Goal: Task Accomplishment & Management: Complete application form

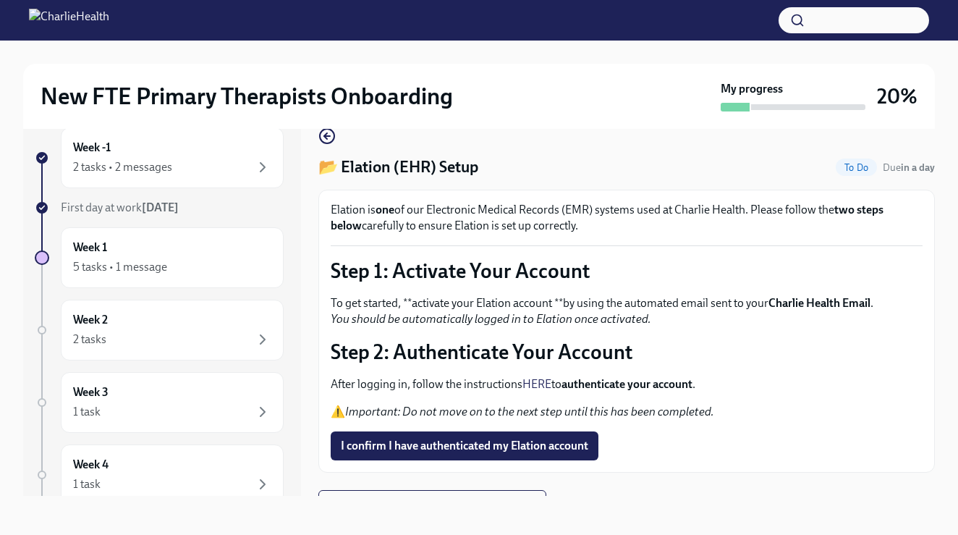
scroll to position [23, 0]
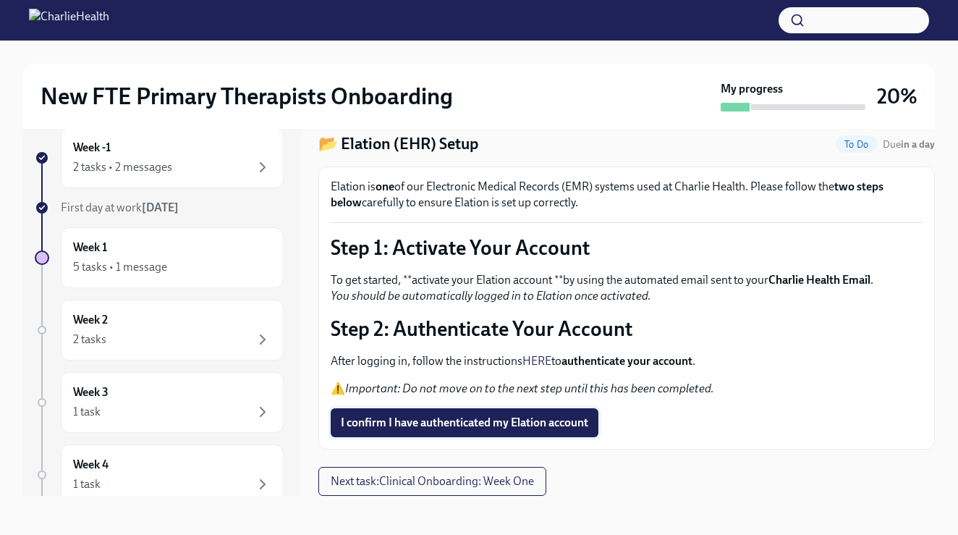
click at [382, 420] on span "I confirm I have authenticated my Elation account" at bounding box center [465, 422] width 248 height 14
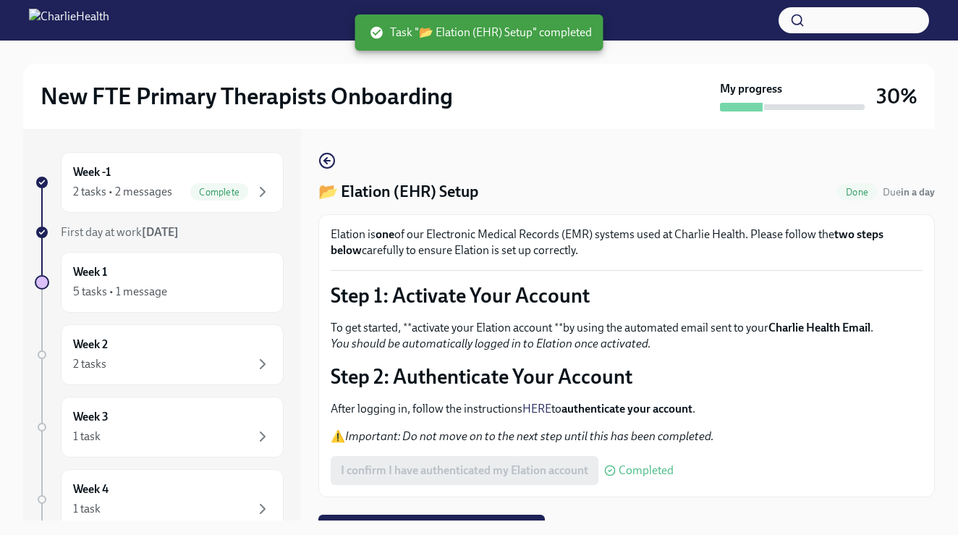
scroll to position [0, 0]
click at [332, 162] on icon "button" at bounding box center [326, 160] width 17 height 17
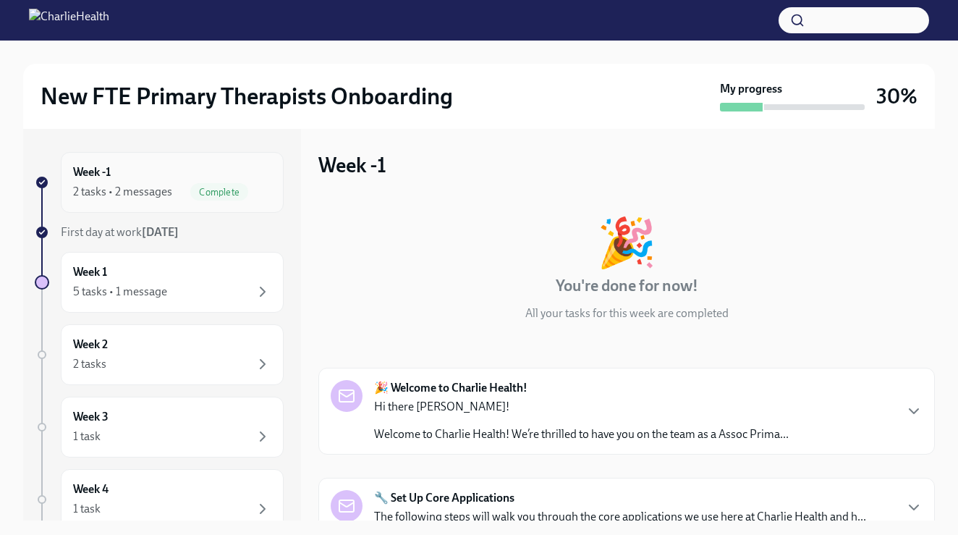
click at [165, 199] on div "2 tasks • 2 messages" at bounding box center [122, 192] width 99 height 16
click at [215, 198] on div "Complete" at bounding box center [219, 191] width 58 height 17
click at [179, 284] on div "5 tasks • 1 message" at bounding box center [172, 291] width 198 height 17
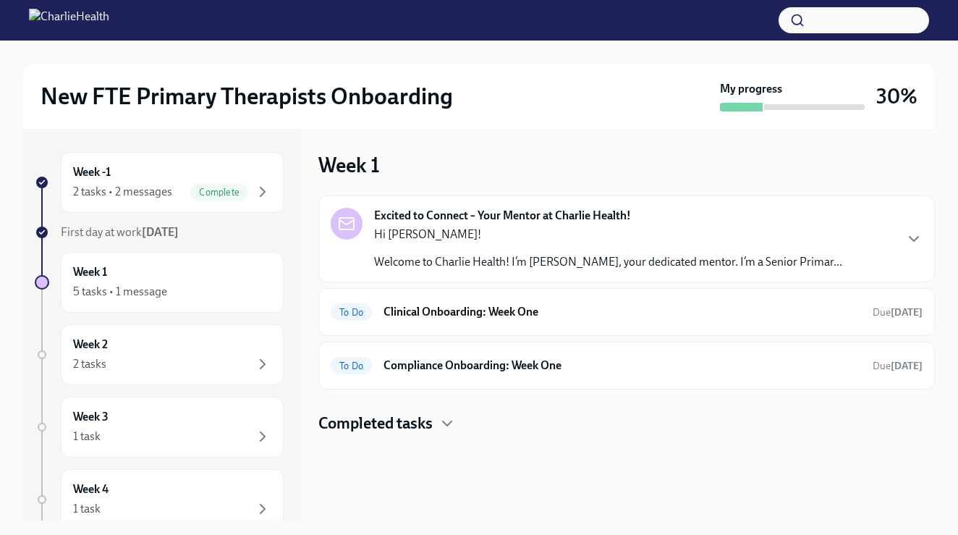
click at [604, 211] on strong "Excited to Connect – Your Mentor at Charlie Health!" at bounding box center [502, 216] width 257 height 16
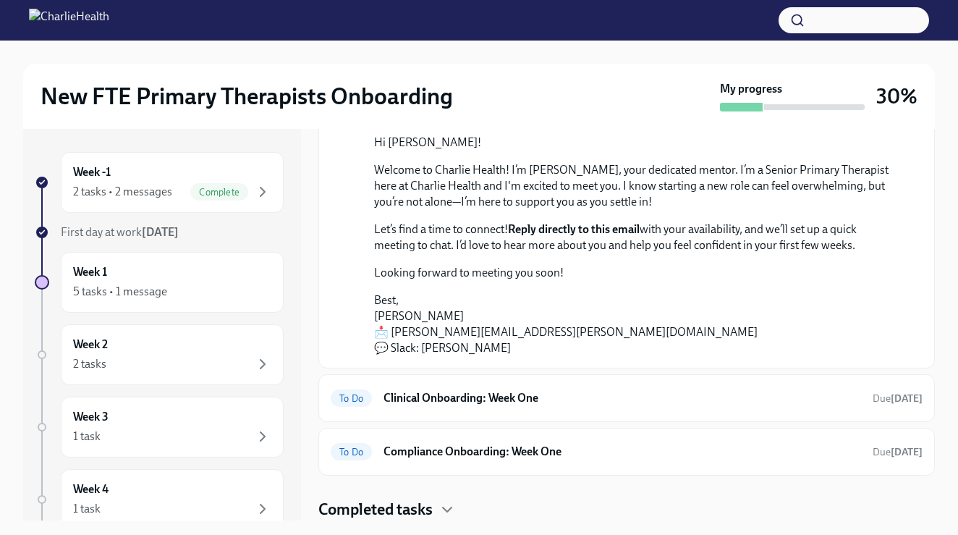
scroll to position [136, 0]
click at [439, 507] on div "Completed tasks" at bounding box center [626, 510] width 617 height 22
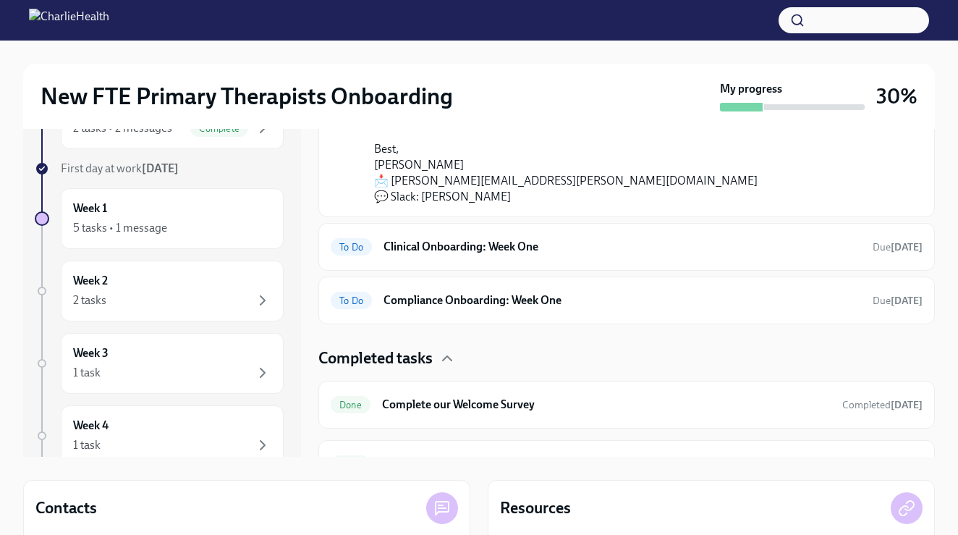
scroll to position [206, 0]
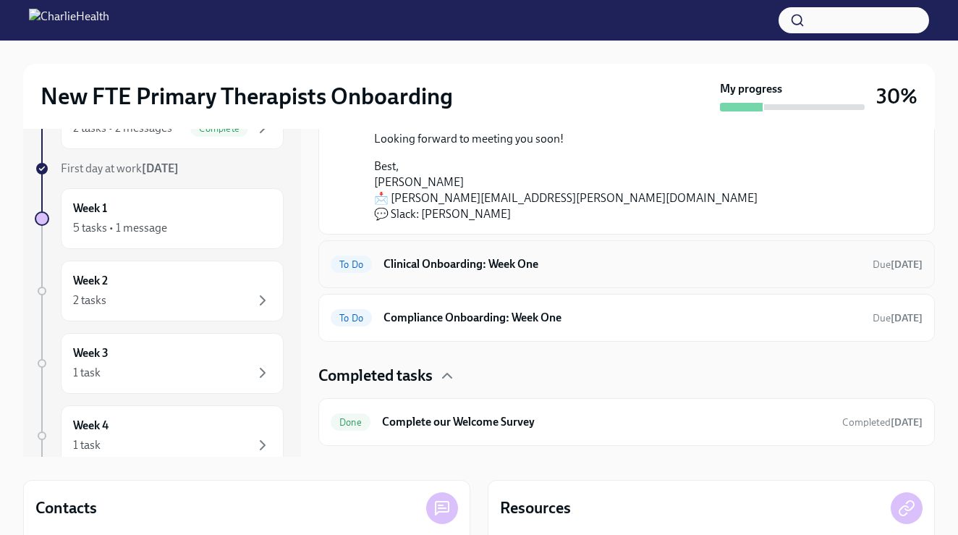
click at [567, 266] on h6 "Clinical Onboarding: Week One" at bounding box center [623, 264] width 478 height 16
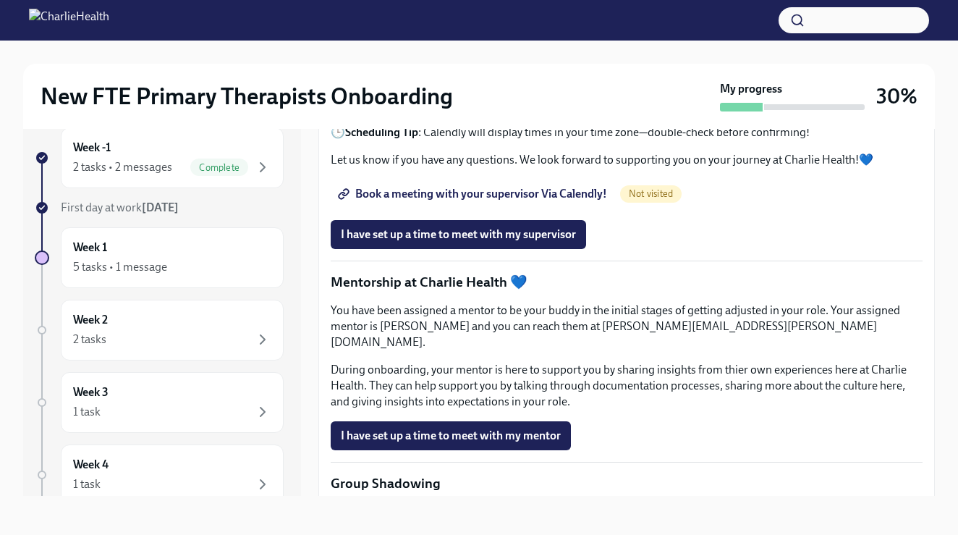
scroll to position [1226, 0]
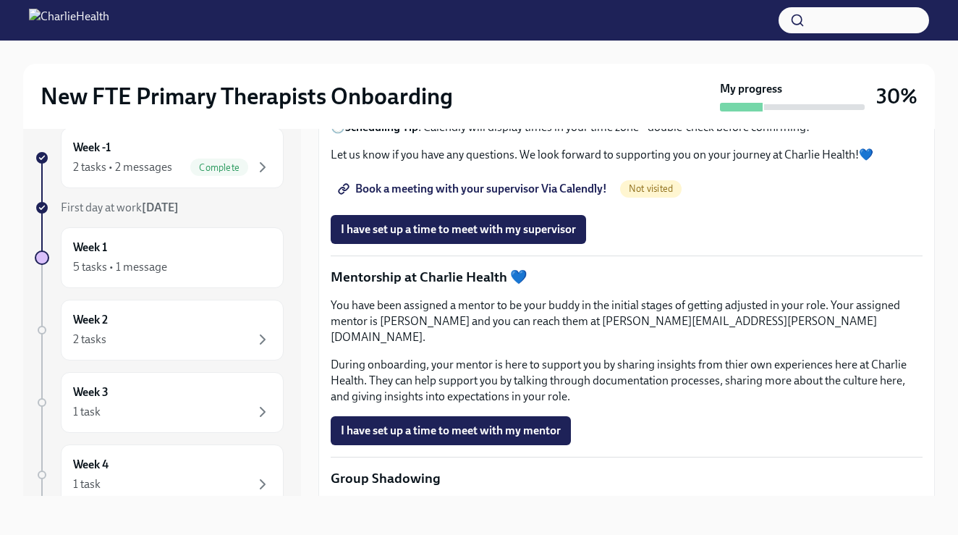
click at [441, 196] on span "Book a meeting with your supervisor Via Calendly!" at bounding box center [474, 189] width 266 height 14
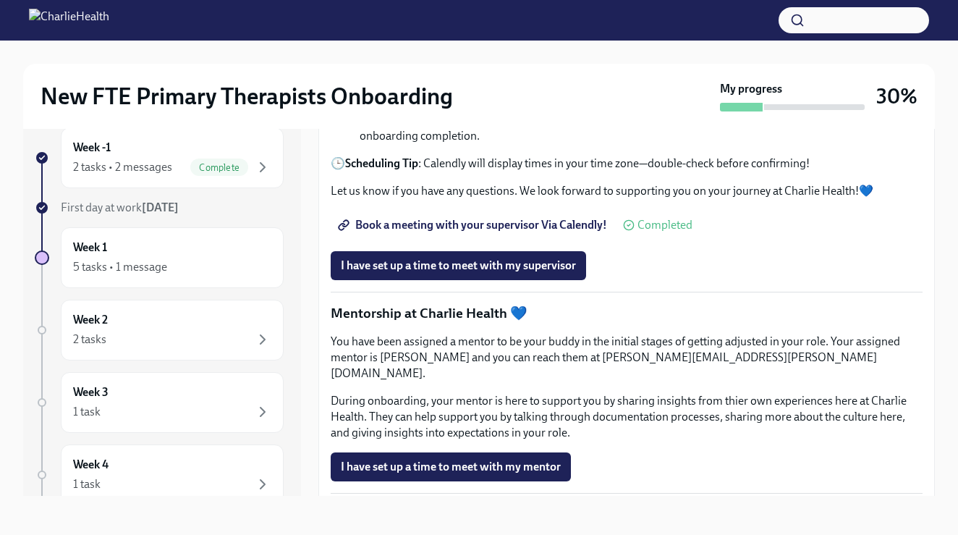
scroll to position [1191, 0]
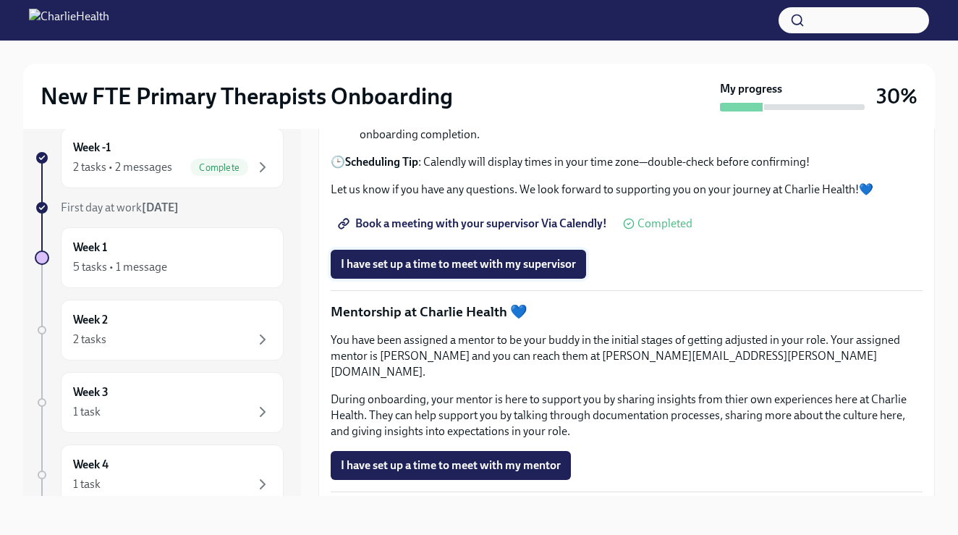
click at [408, 271] on span "I have set up a time to meet with my supervisor" at bounding box center [458, 264] width 235 height 14
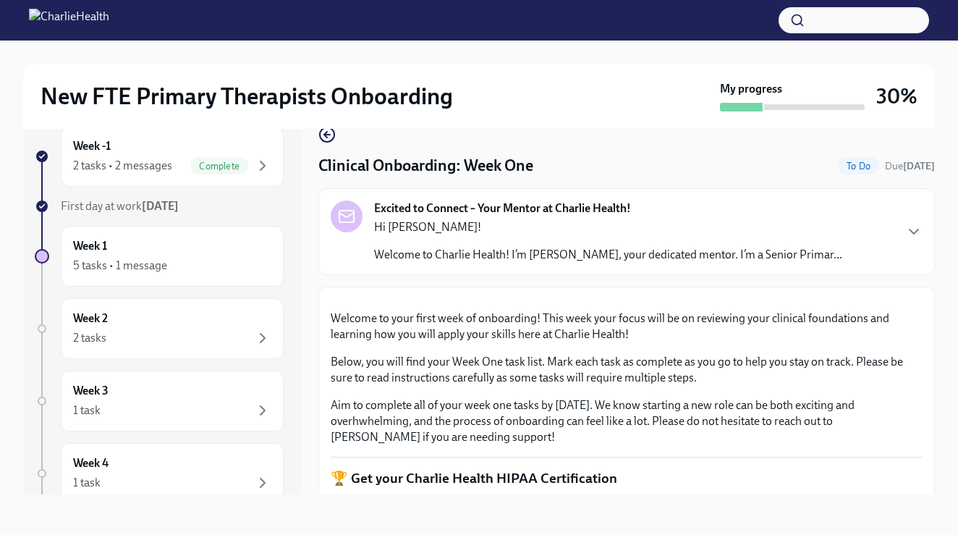
scroll to position [0, 0]
click at [331, 134] on icon "button" at bounding box center [326, 134] width 17 height 17
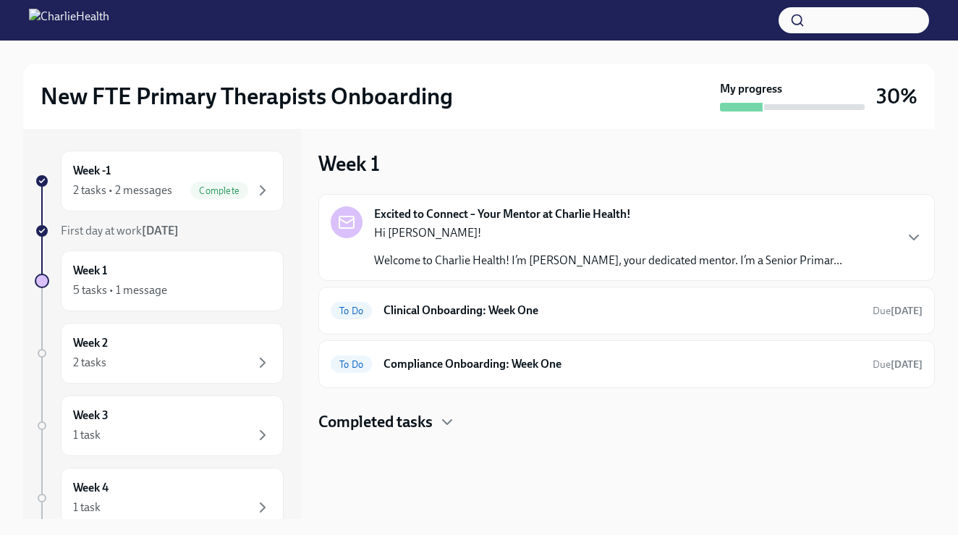
scroll to position [28, 0]
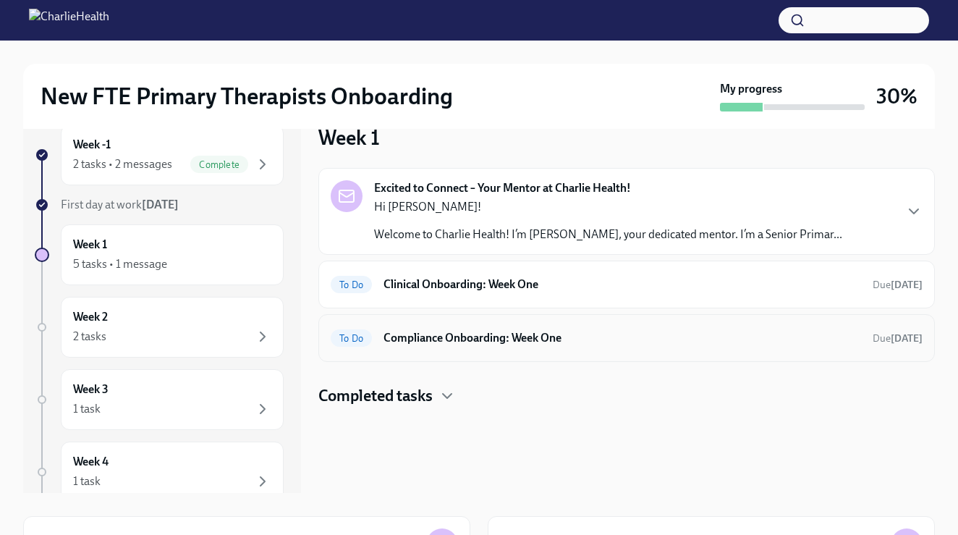
click at [489, 339] on h6 "Compliance Onboarding: Week One" at bounding box center [623, 338] width 478 height 16
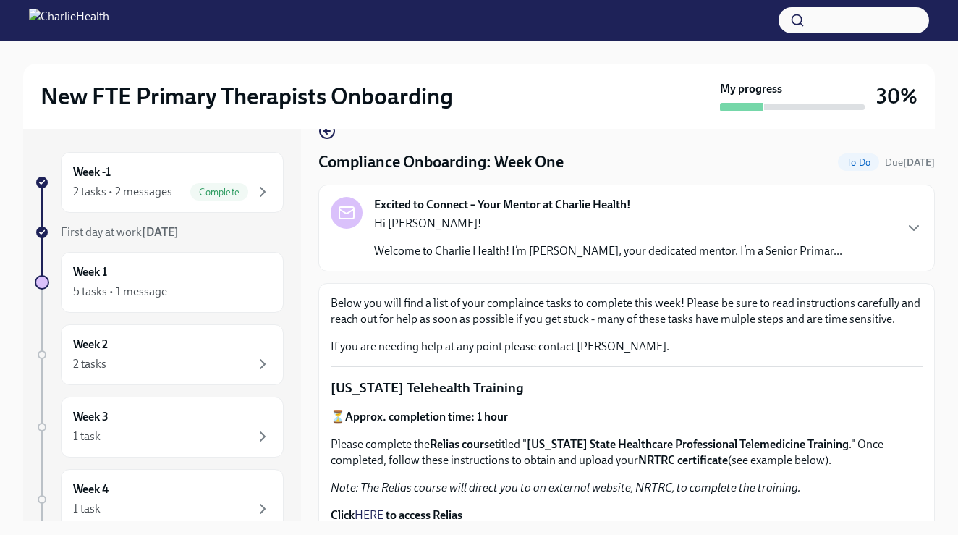
scroll to position [34, 0]
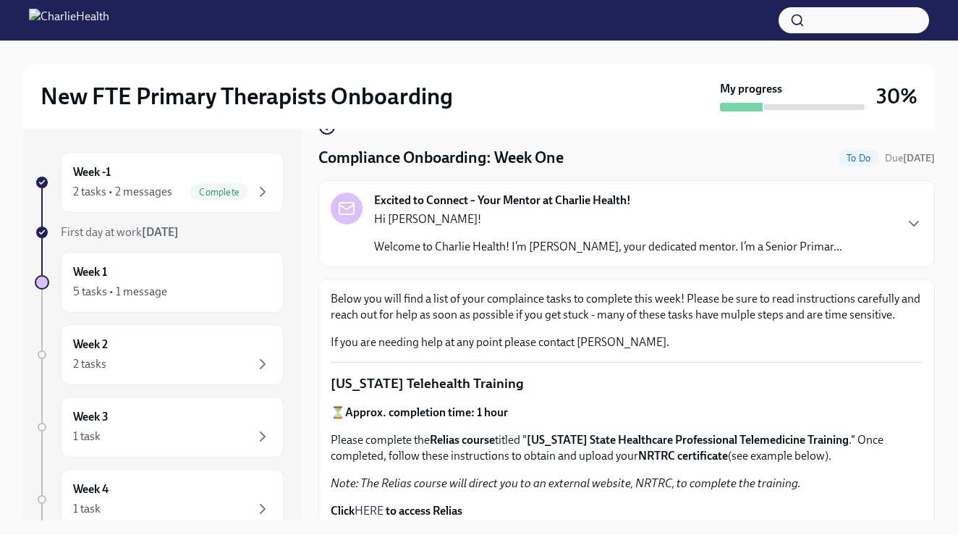
click at [491, 256] on div "Excited to Connect – Your Mentor at Charlie Health! Hi Audrey! Welcome to Charl…" at bounding box center [626, 223] width 617 height 87
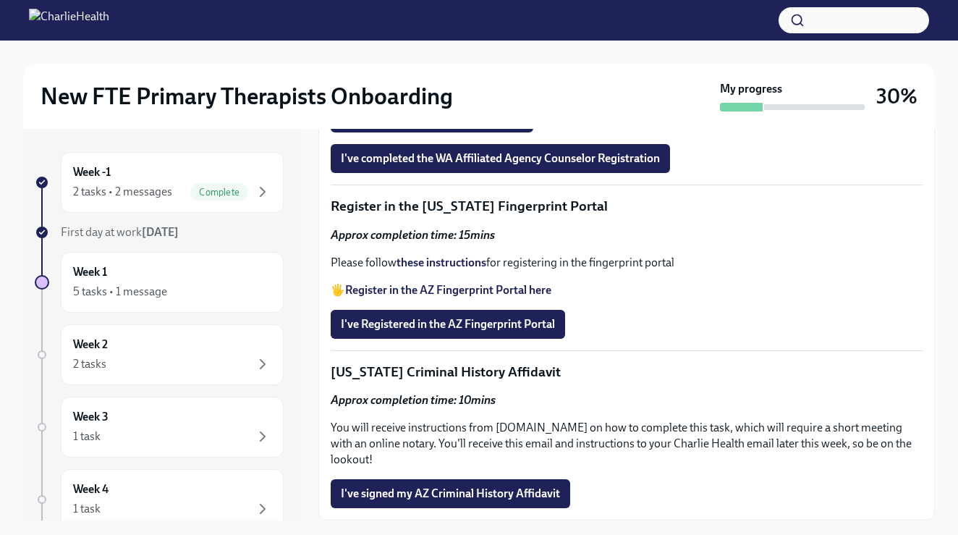
scroll to position [2126, 0]
click at [249, 172] on div "Week -1 2 tasks • 2 messages Complete" at bounding box center [172, 182] width 198 height 36
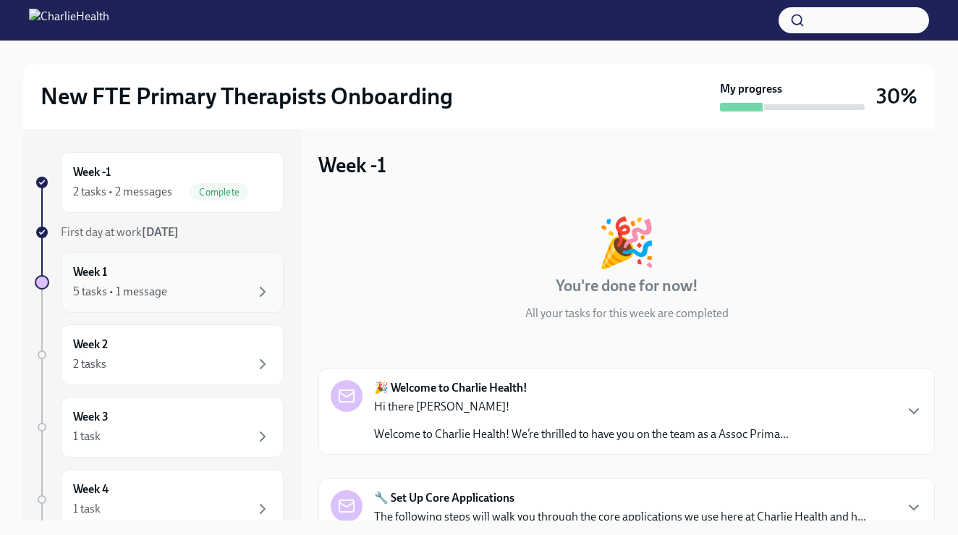
click at [188, 280] on div "Week 1 5 tasks • 1 message" at bounding box center [172, 282] width 198 height 36
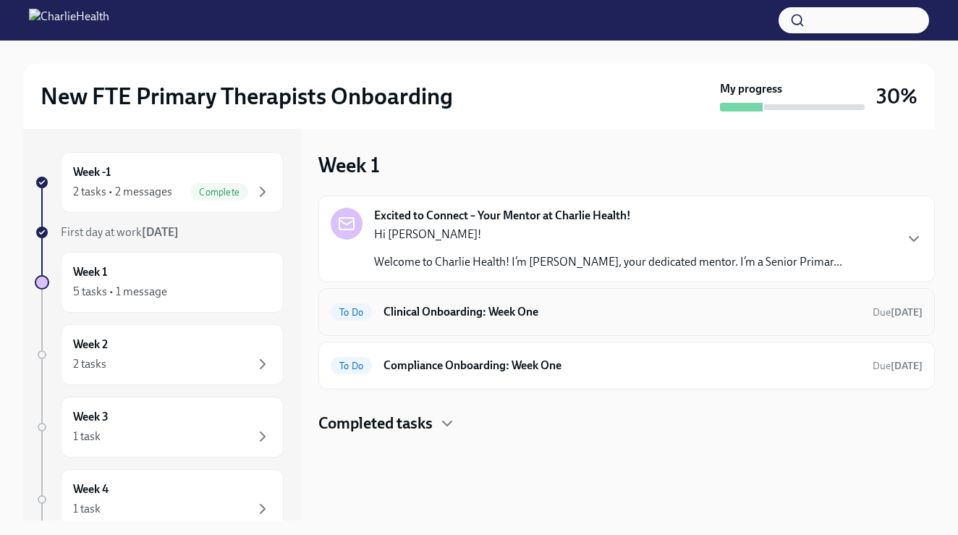
click at [447, 310] on h6 "Clinical Onboarding: Week One" at bounding box center [623, 312] width 478 height 16
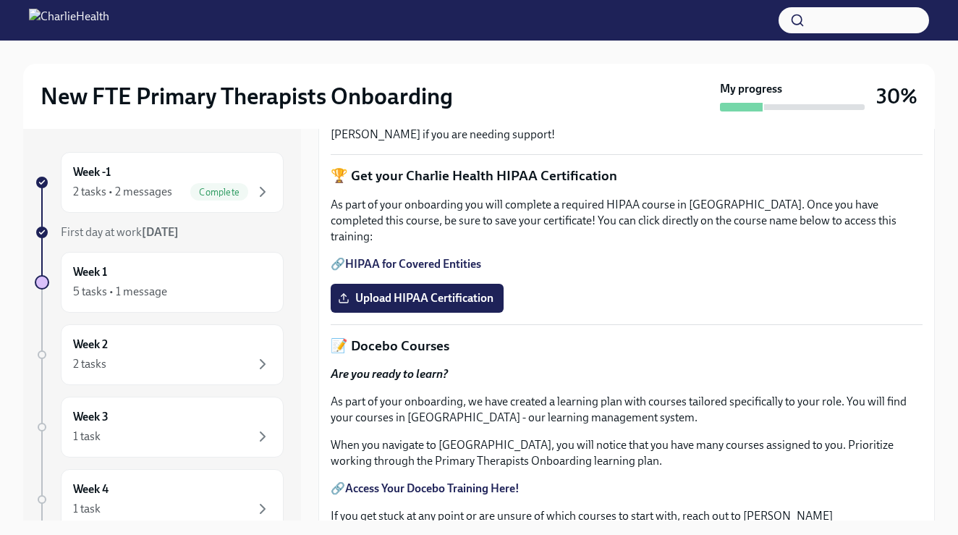
scroll to position [336, 0]
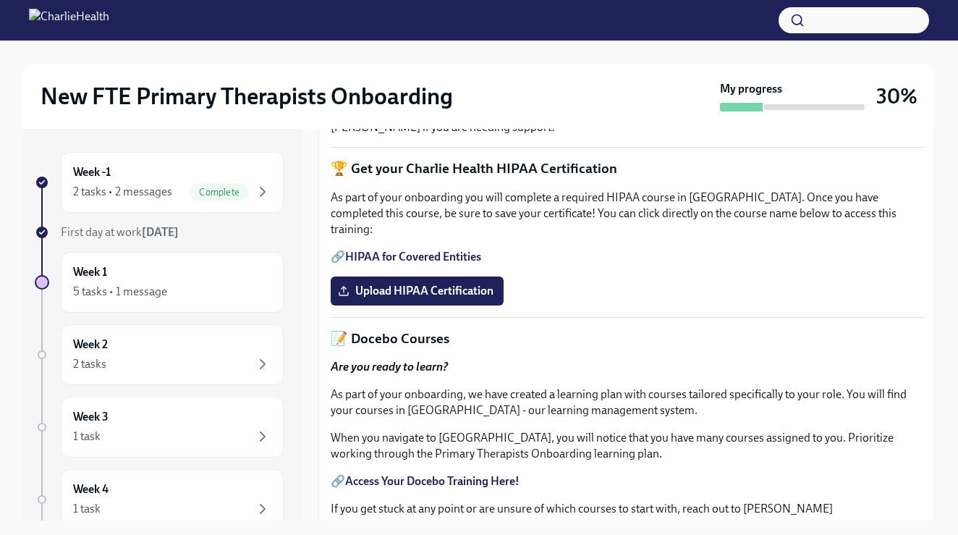
click at [397, 263] on link "HIPAA for Covered Entities" at bounding box center [413, 257] width 136 height 14
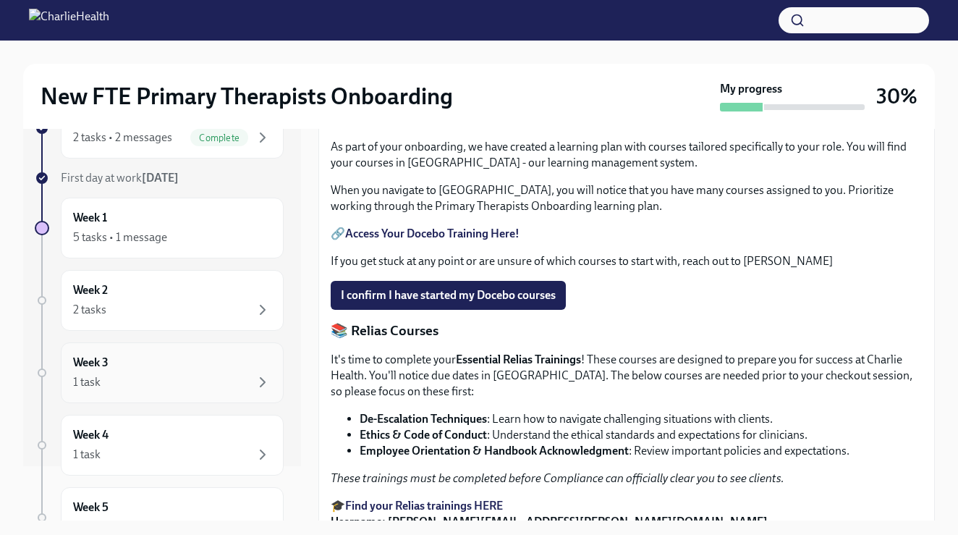
scroll to position [56, 0]
